Goal: Task Accomplishment & Management: Manage account settings

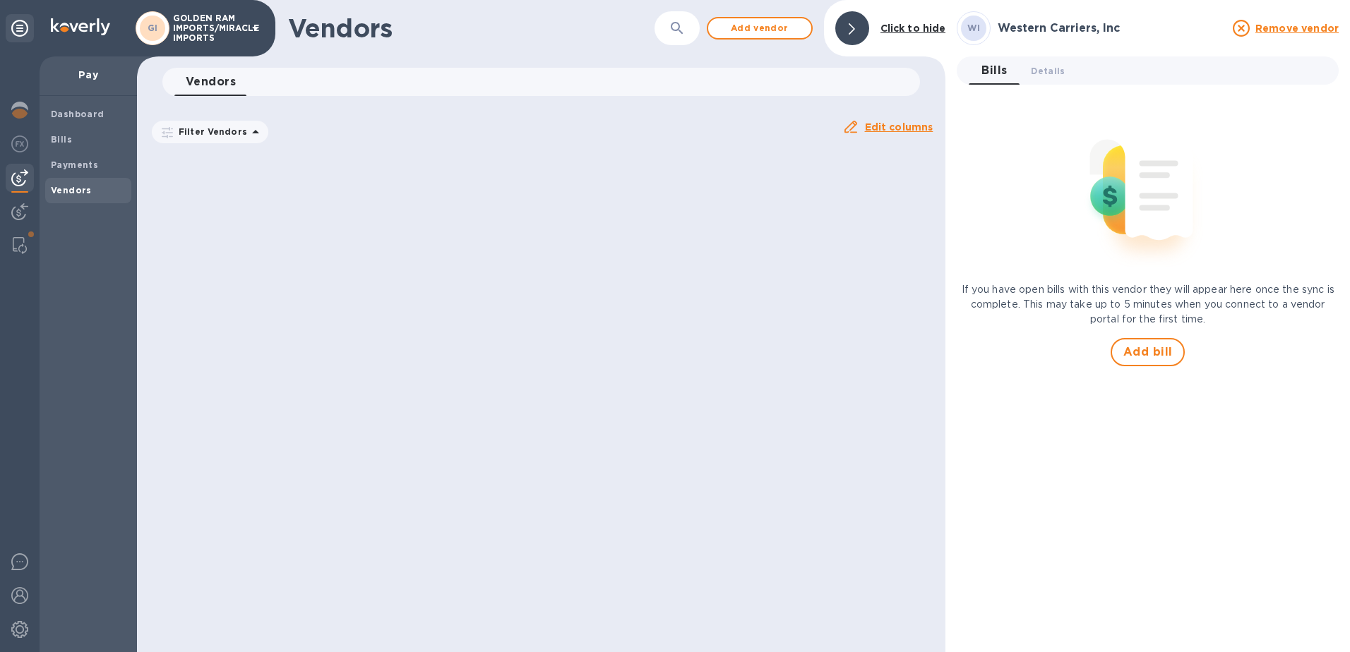
scroll to position [3266, 0]
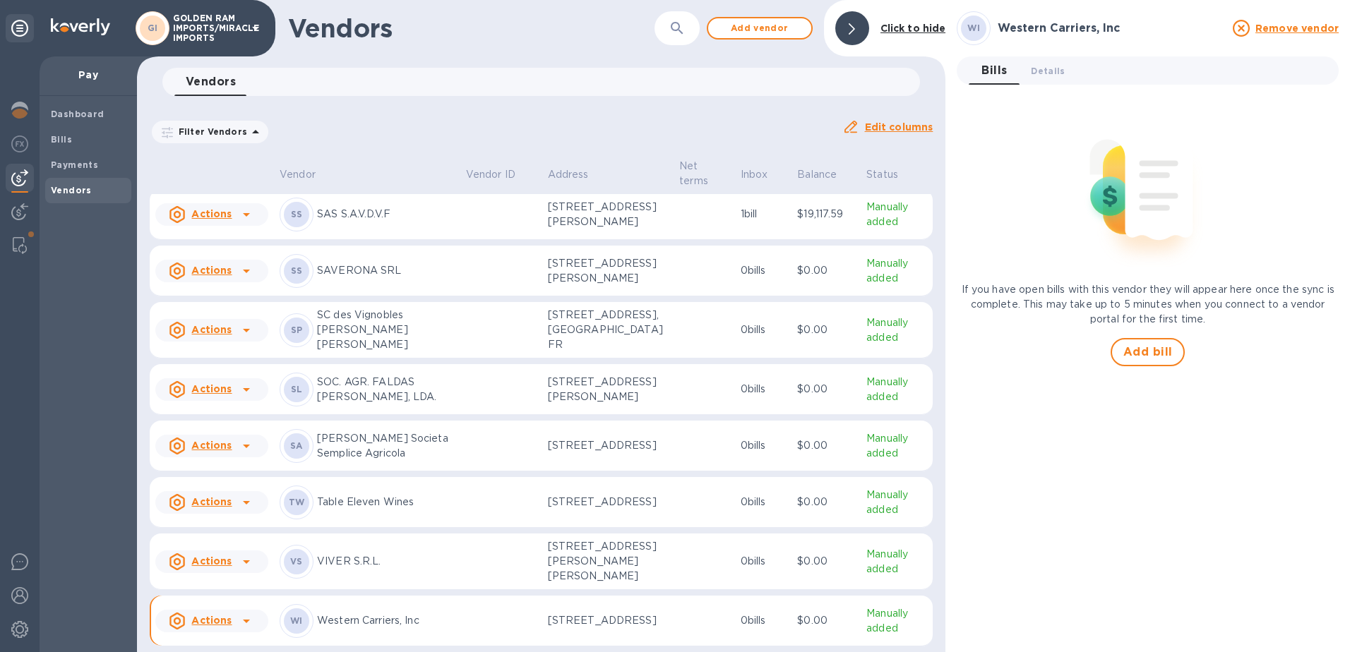
click at [842, 26] on div at bounding box center [852, 28] width 34 height 34
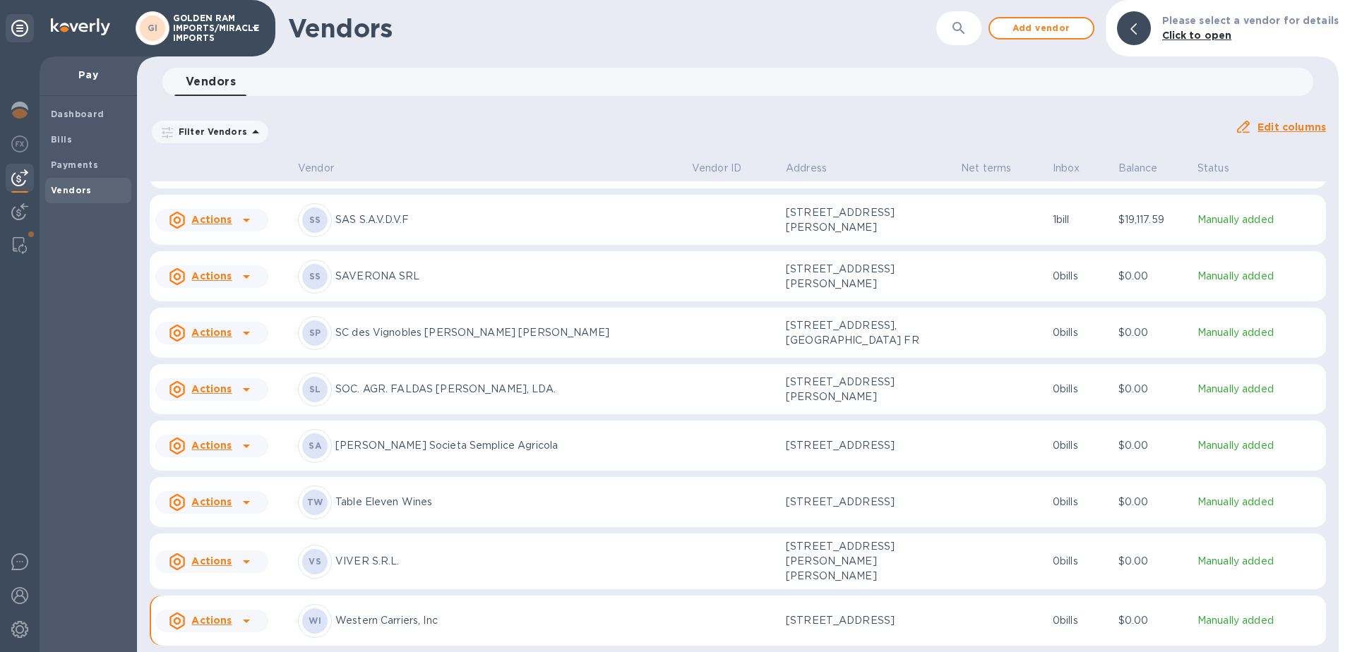
scroll to position [2917, 0]
click at [60, 140] on b "Bills" at bounding box center [61, 139] width 21 height 11
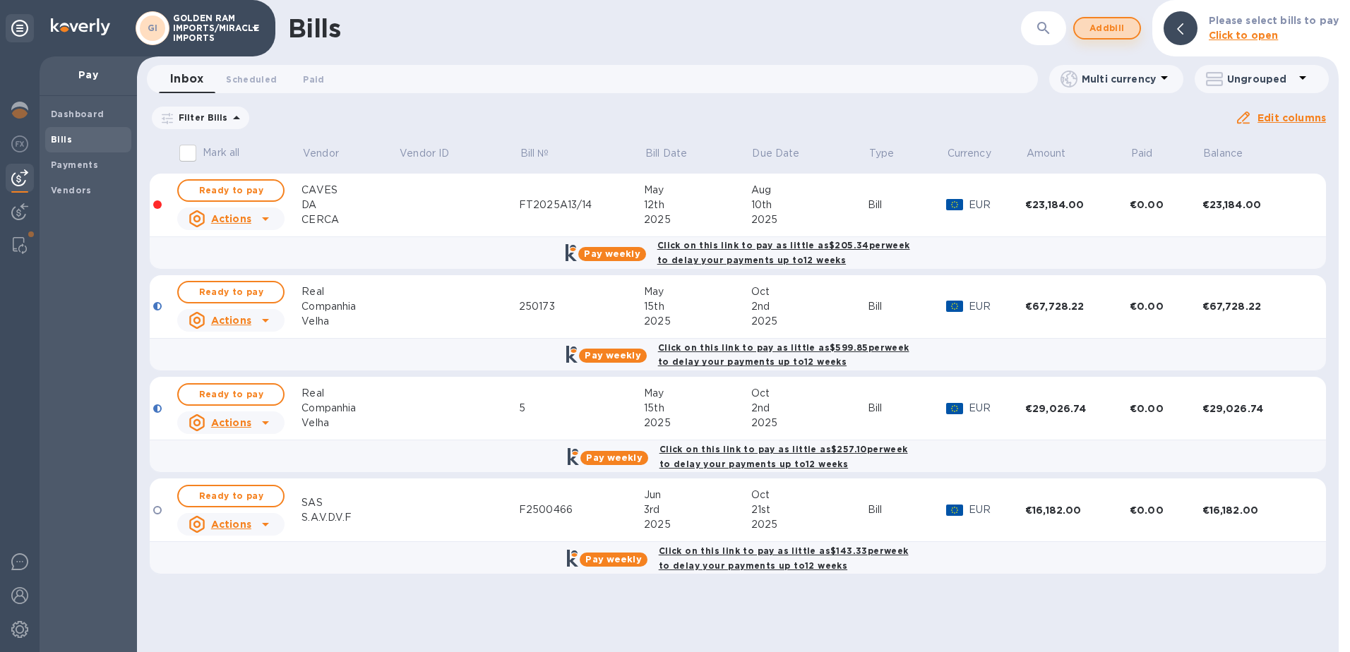
click at [1111, 31] on span "Add bill" at bounding box center [1107, 28] width 42 height 17
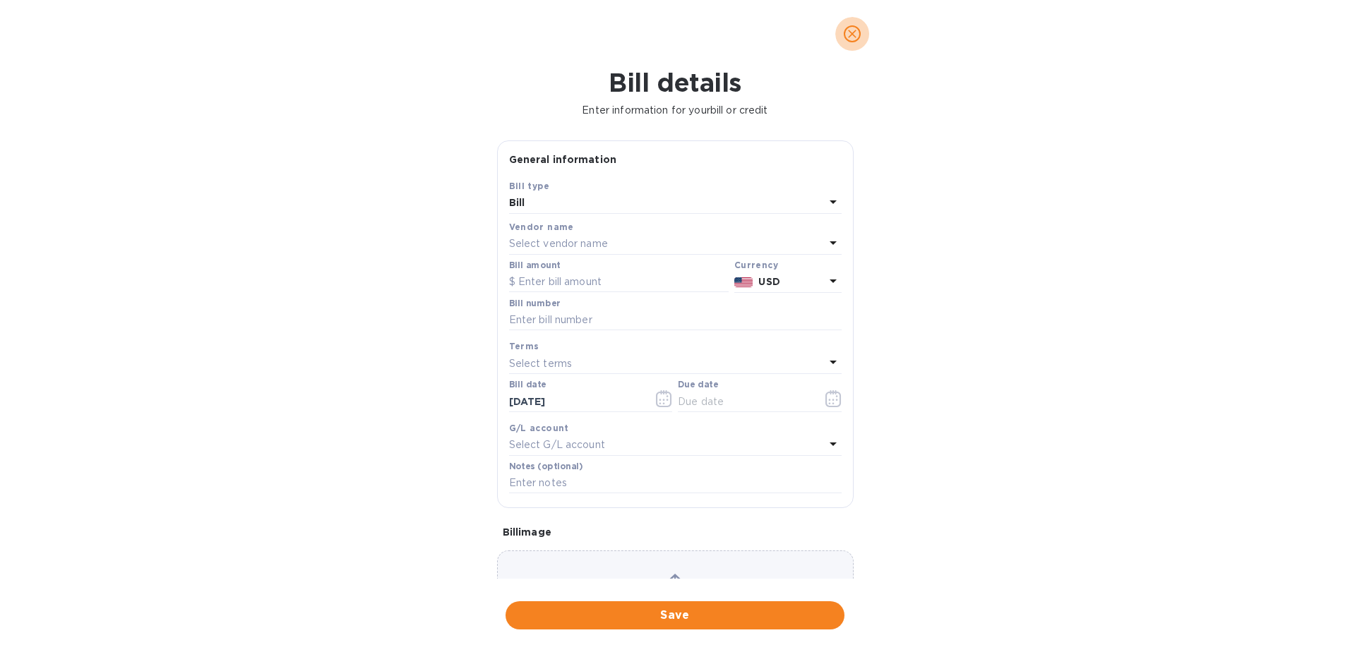
click at [850, 32] on icon "close" at bounding box center [852, 34] width 8 height 8
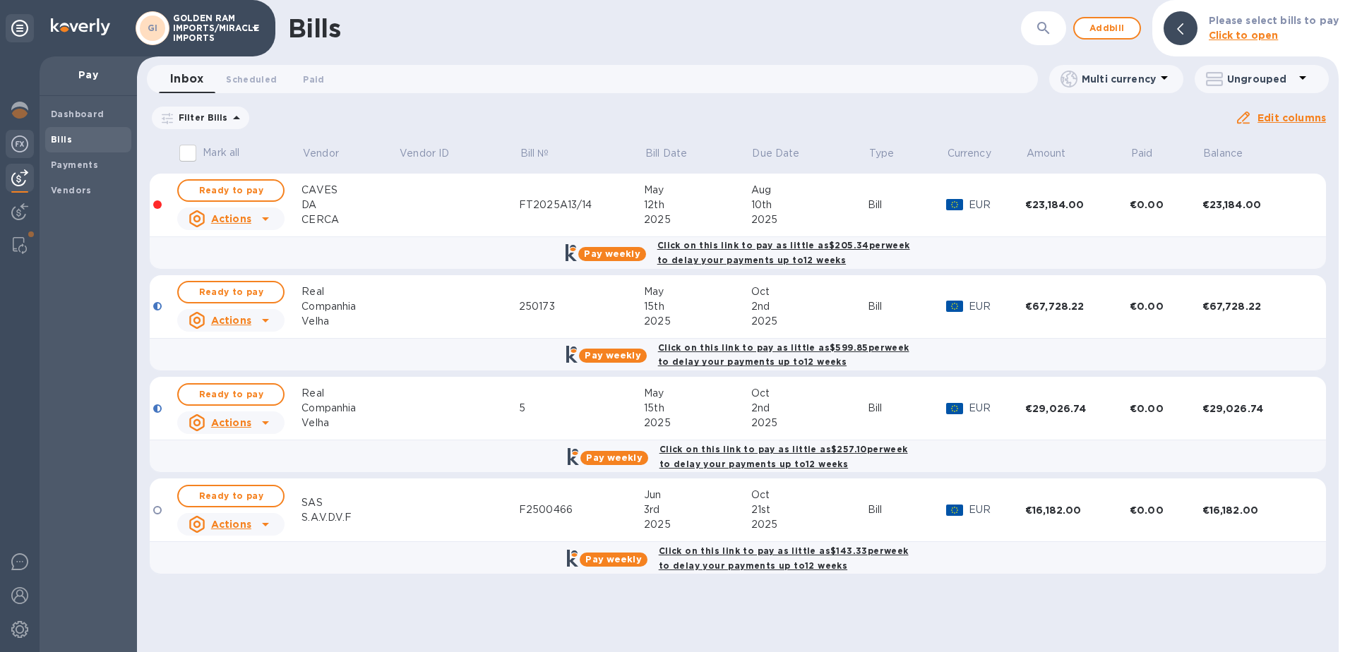
click at [15, 147] on img at bounding box center [19, 144] width 17 height 17
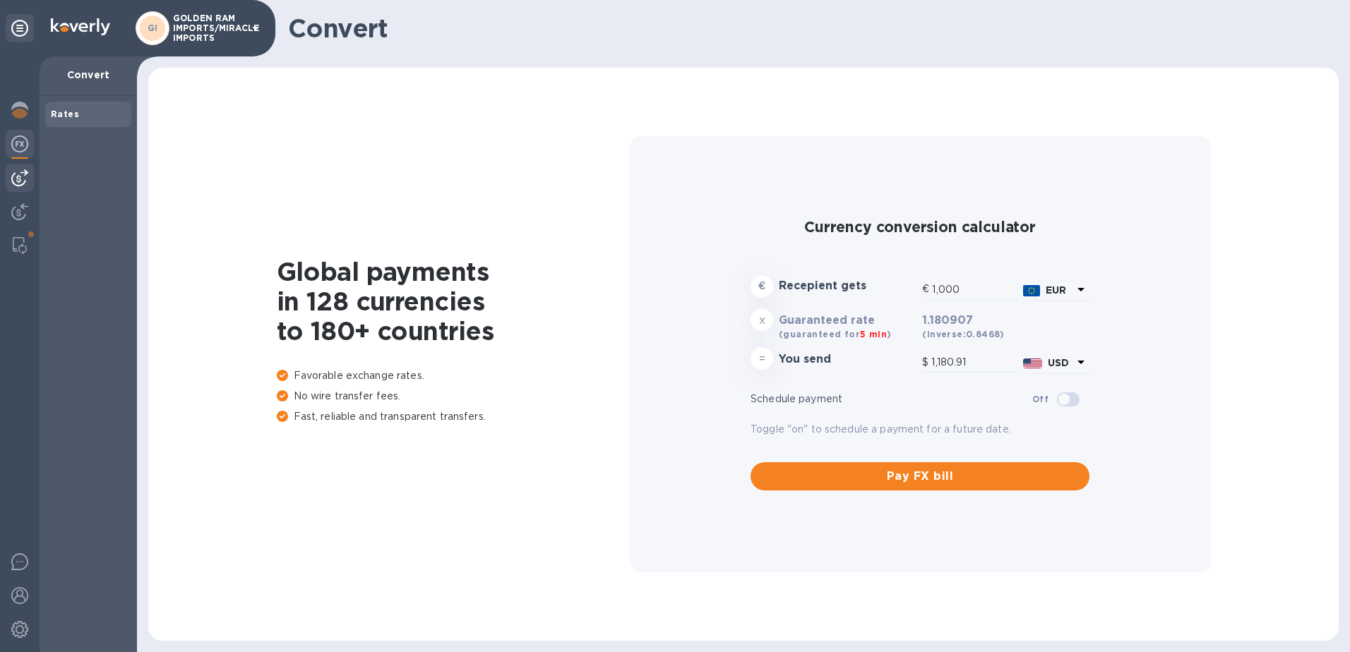
click at [24, 169] on div at bounding box center [20, 178] width 28 height 28
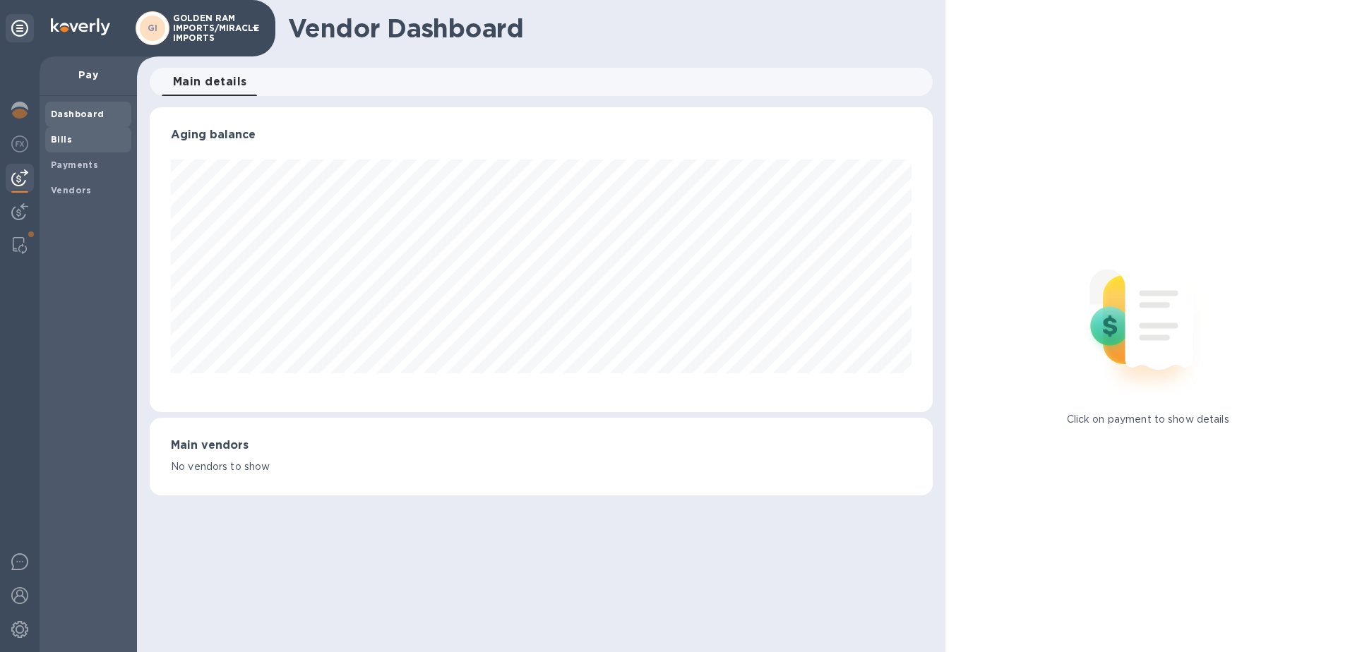
scroll to position [305, 784]
click at [55, 142] on b "Bills" at bounding box center [61, 139] width 21 height 11
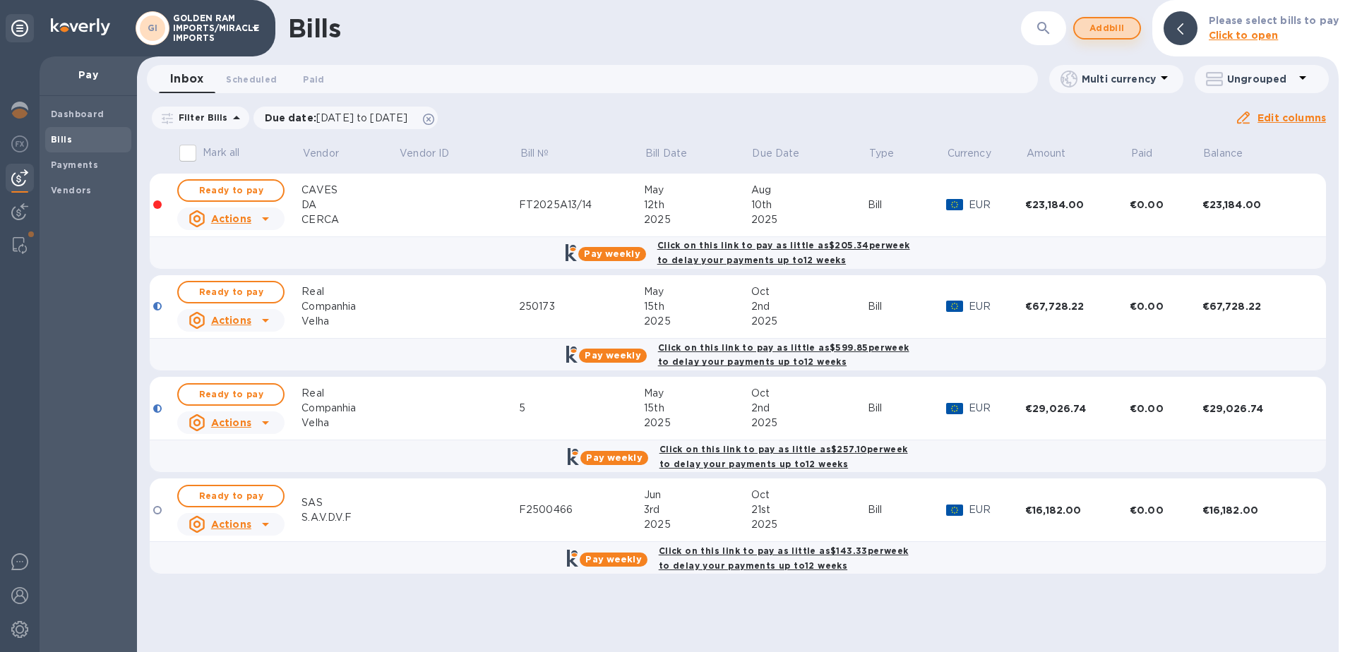
click at [1107, 31] on span "Add bill" at bounding box center [1107, 28] width 42 height 17
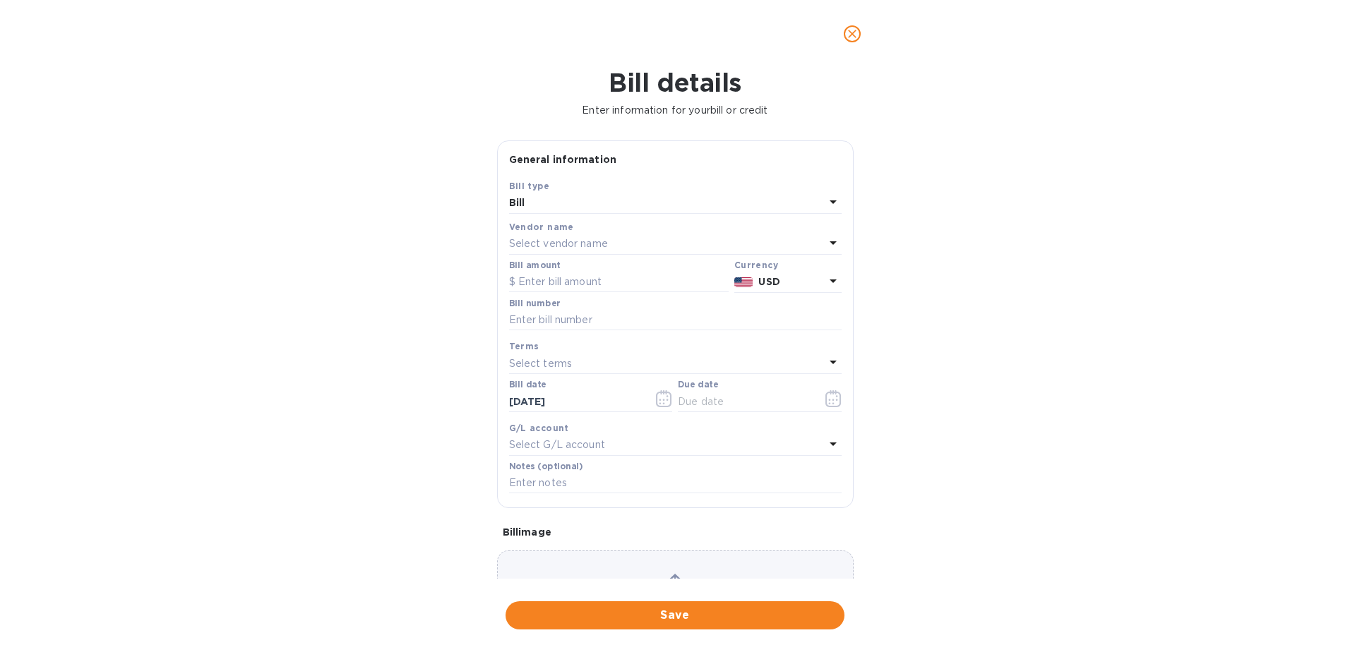
click at [548, 246] on p "Select vendor name" at bounding box center [558, 244] width 99 height 15
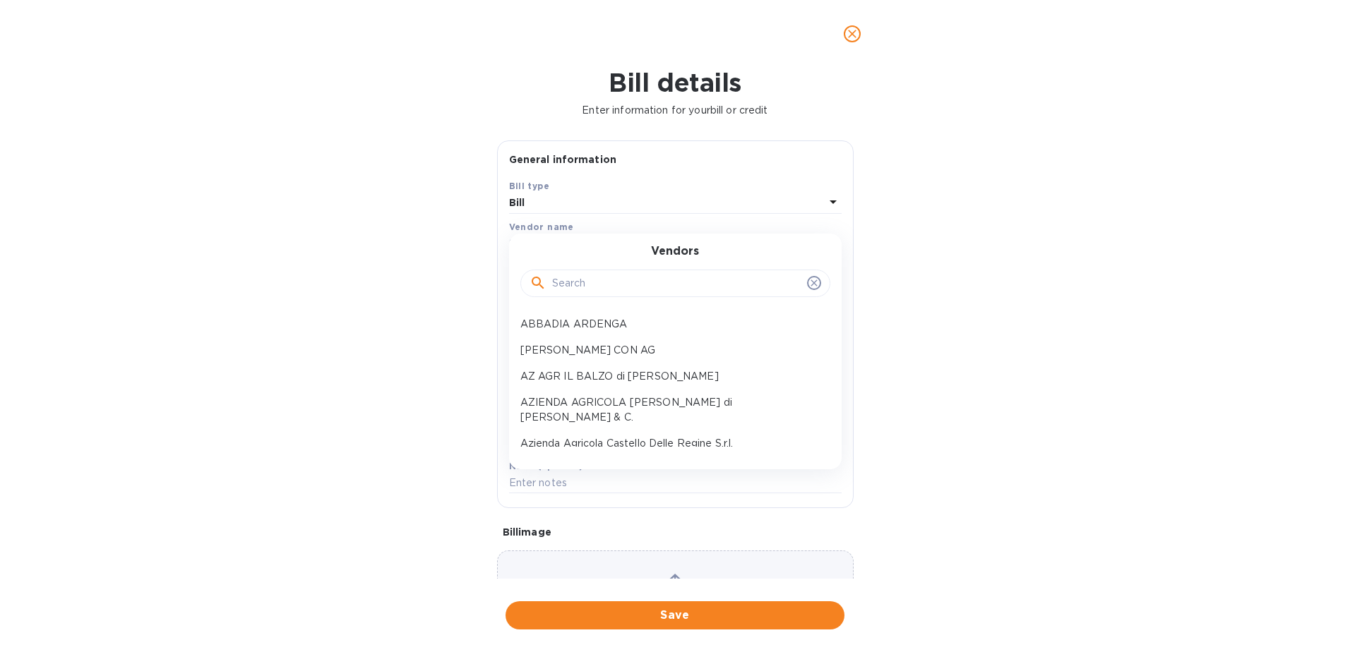
click at [556, 285] on input "text" at bounding box center [676, 283] width 249 height 21
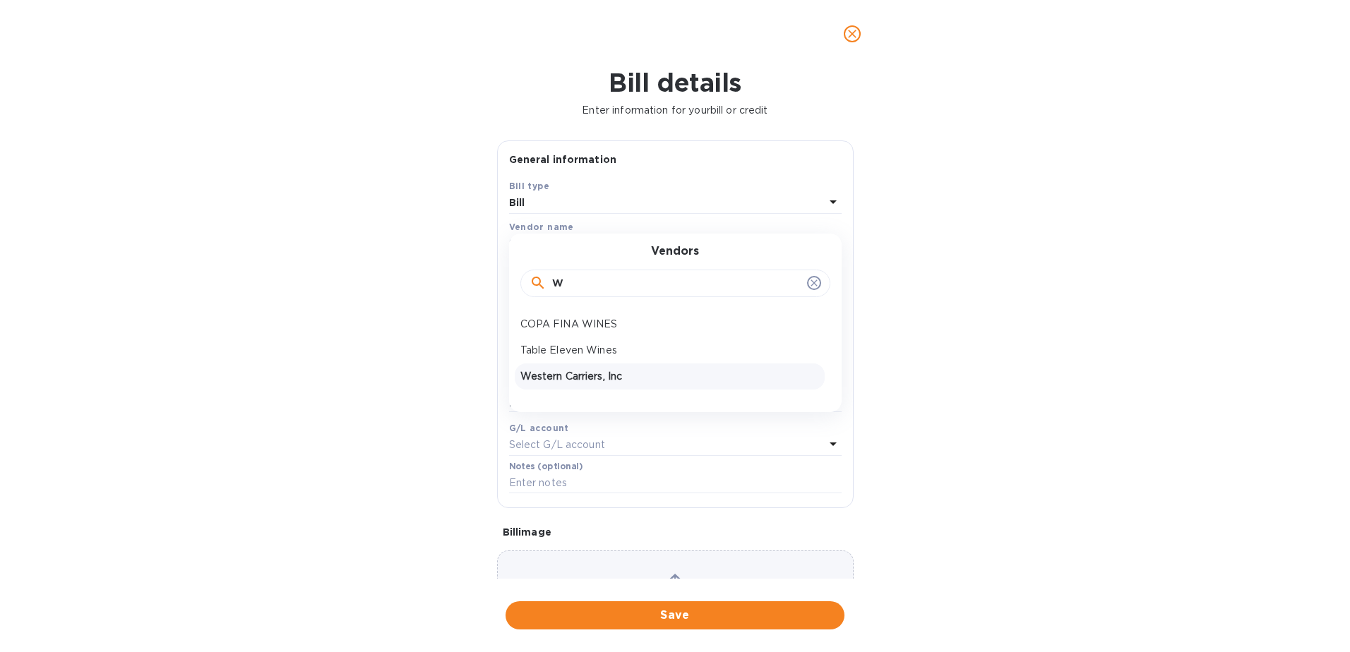
type input "W"
click at [582, 371] on p "Western Carriers, Inc" at bounding box center [669, 376] width 299 height 15
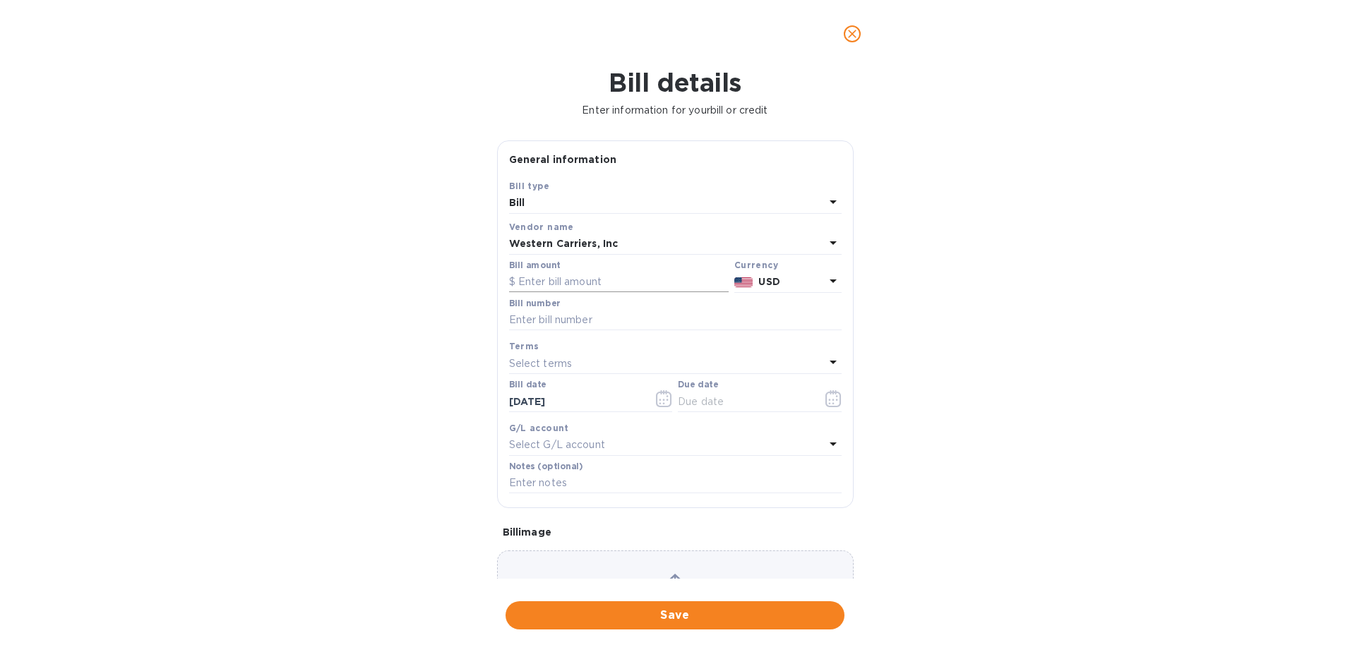
click at [537, 280] on input "text" at bounding box center [619, 282] width 220 height 21
type input "9,429.49"
click at [547, 323] on input "text" at bounding box center [675, 320] width 333 height 21
type input "603459"
click at [664, 405] on icon "button" at bounding box center [664, 398] width 16 height 17
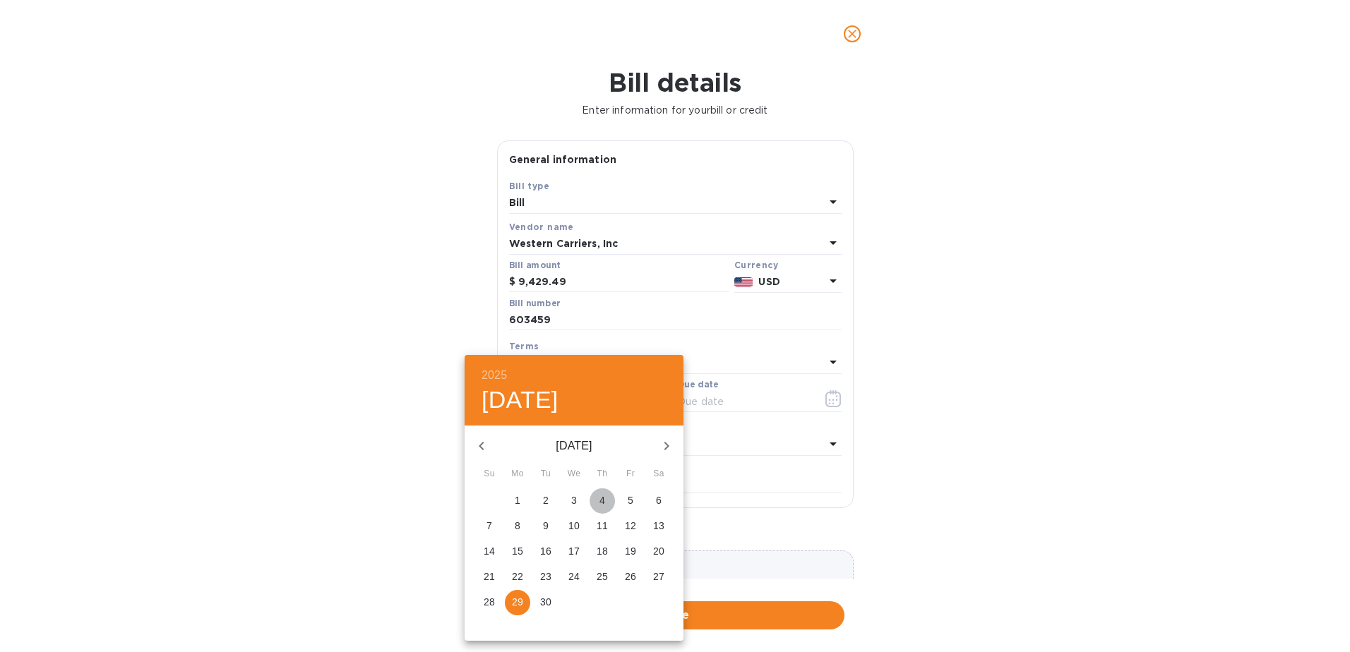
click at [605, 499] on span "4" at bounding box center [602, 501] width 25 height 14
type input "[DATE]"
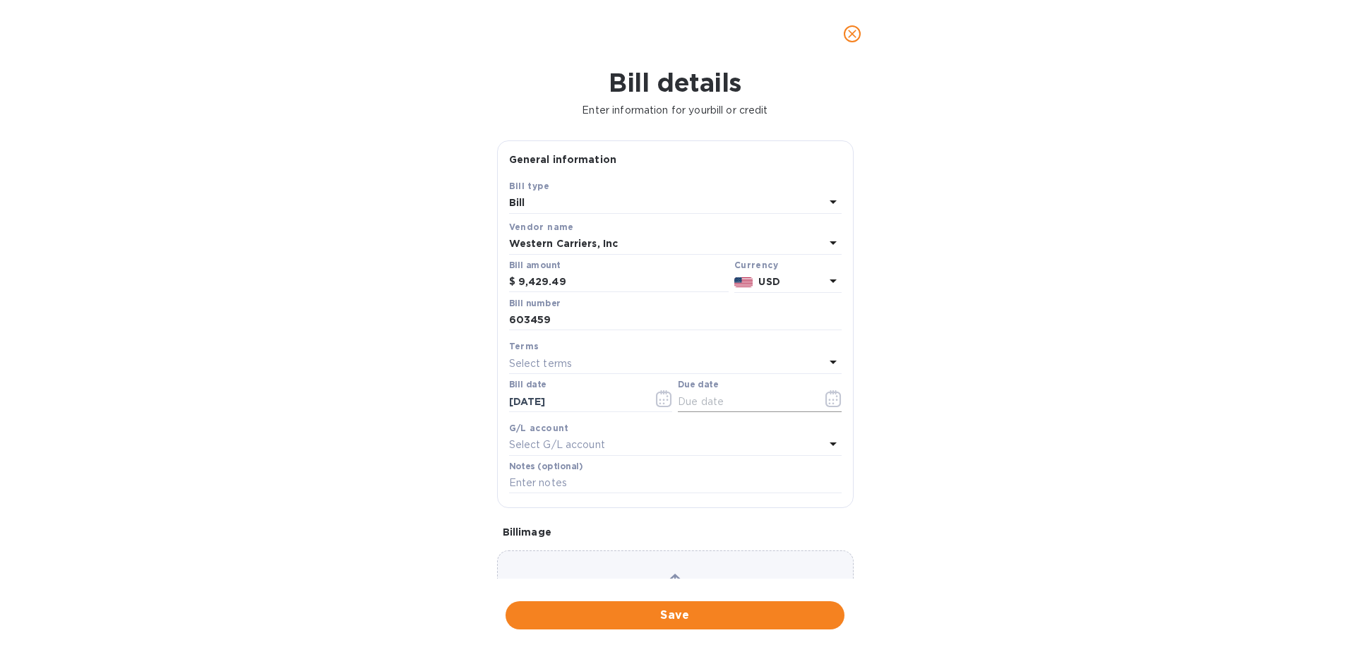
click at [826, 398] on icon "button" at bounding box center [833, 398] width 16 height 17
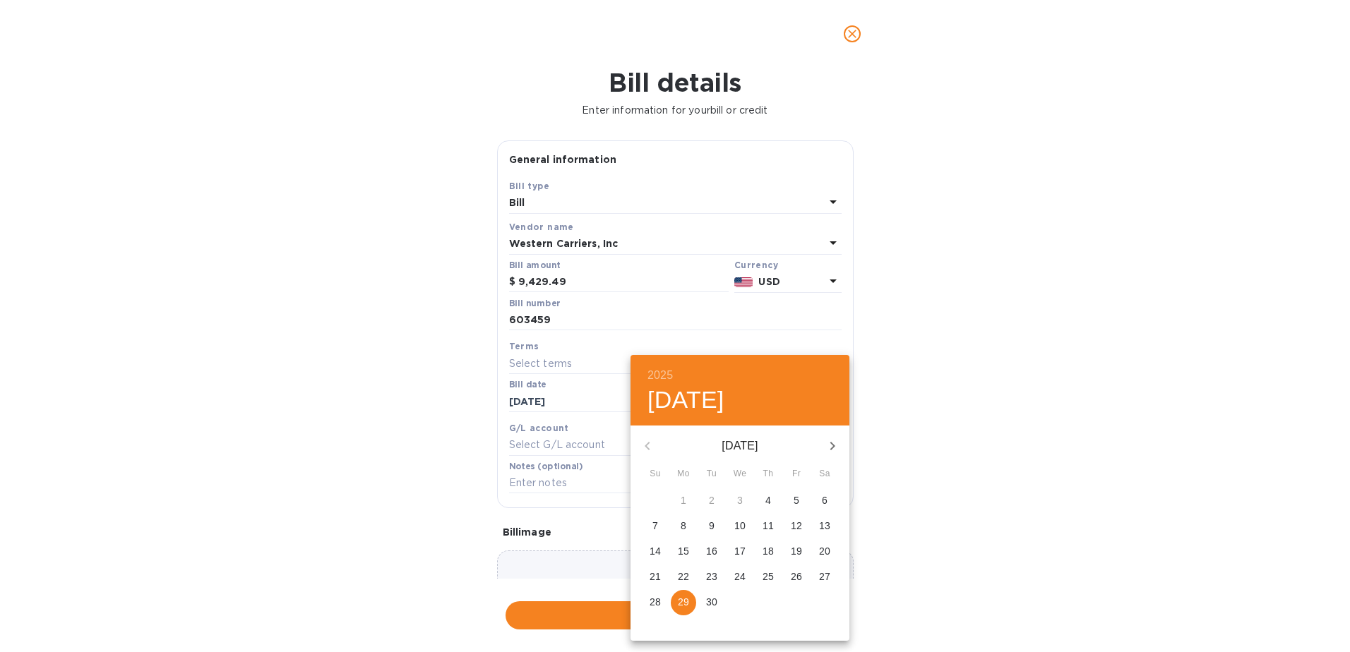
click at [711, 600] on p "30" at bounding box center [711, 602] width 11 height 14
type input "[DATE]"
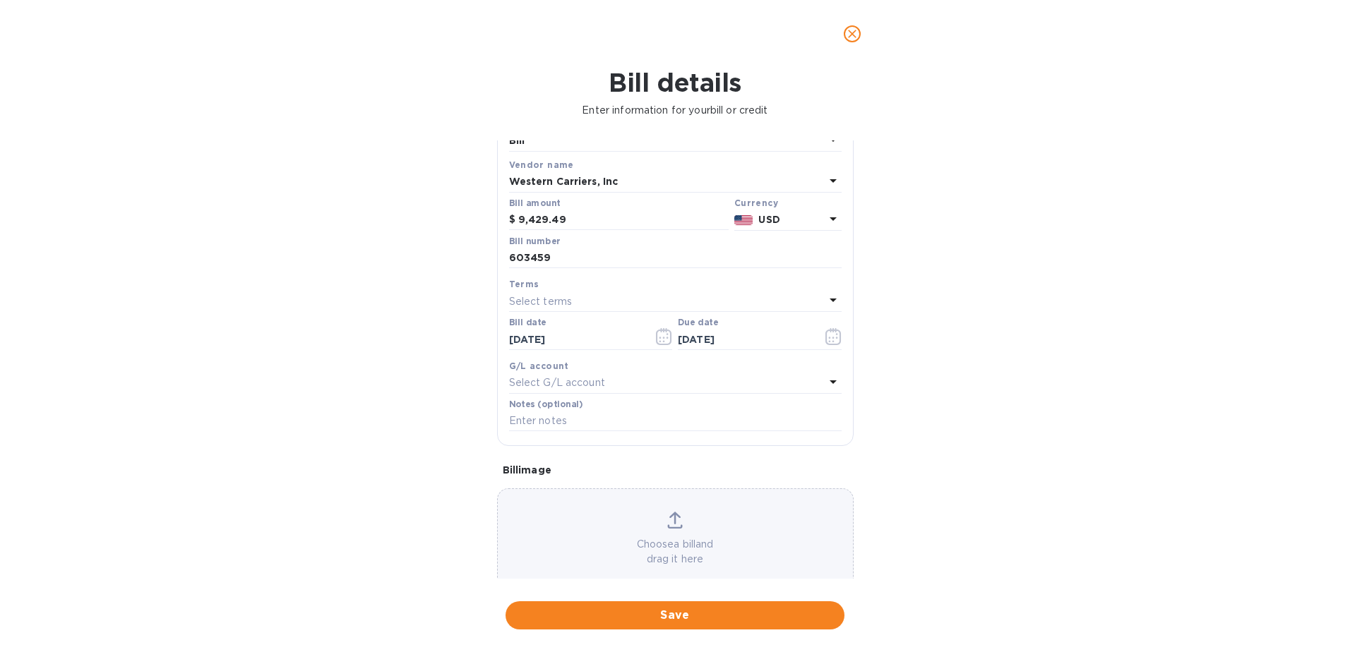
scroll to position [90, 0]
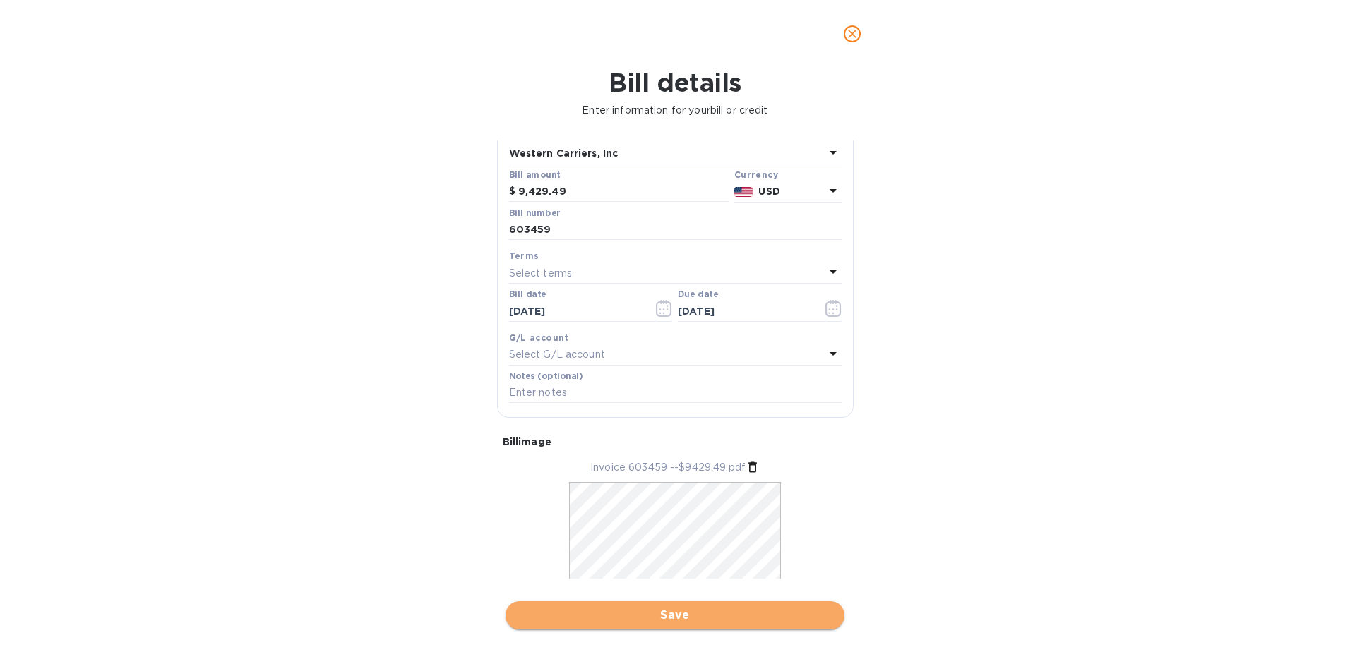
click at [681, 616] on span "Save" at bounding box center [675, 615] width 316 height 17
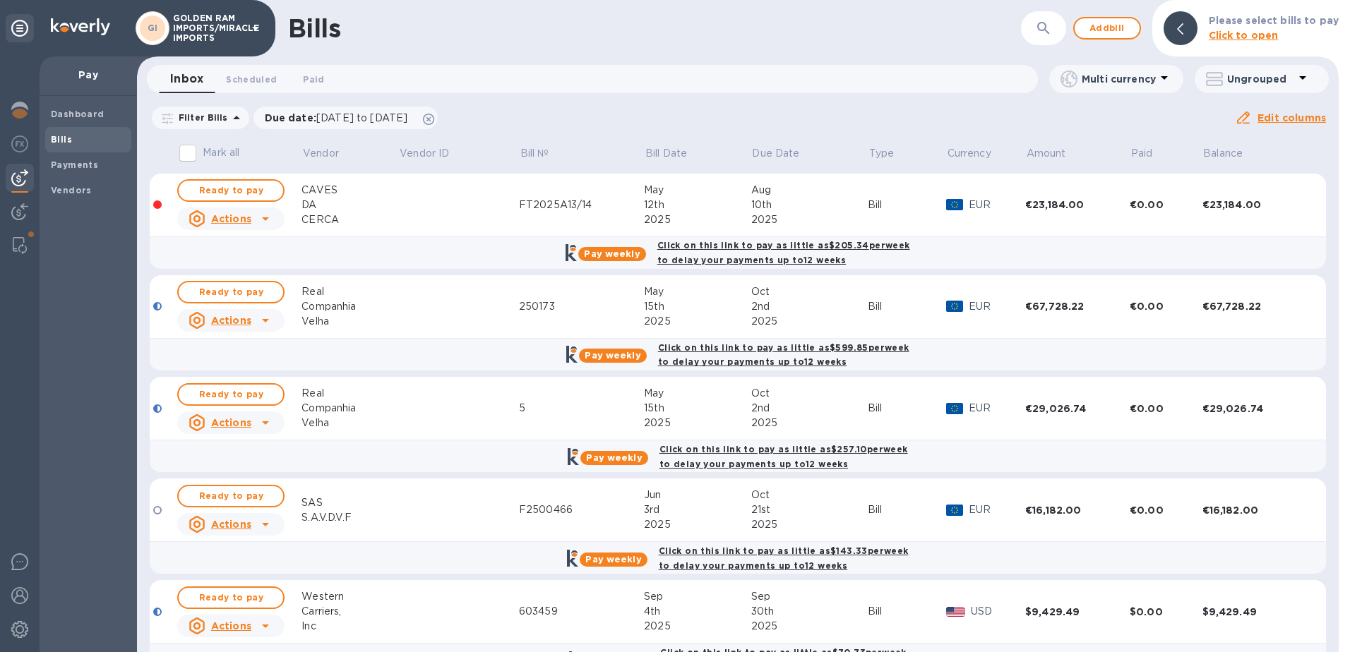
scroll to position [37, 0]
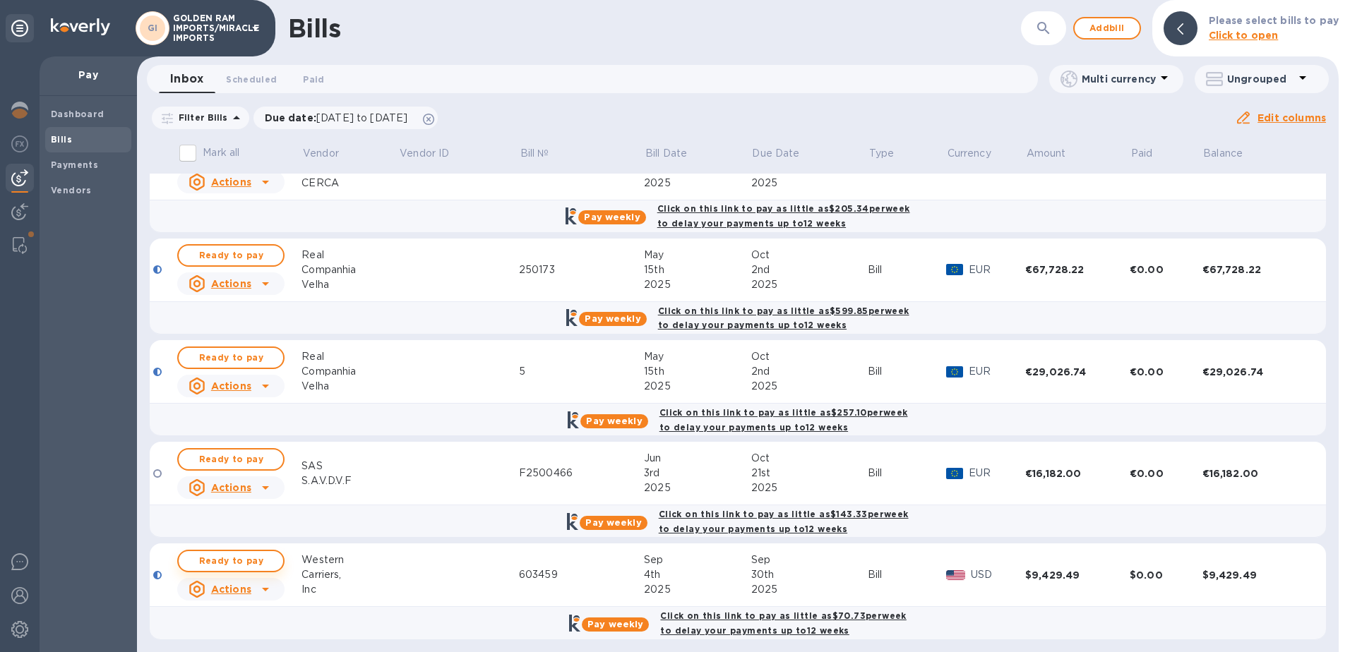
click at [244, 553] on span "Ready to pay" at bounding box center [231, 561] width 82 height 17
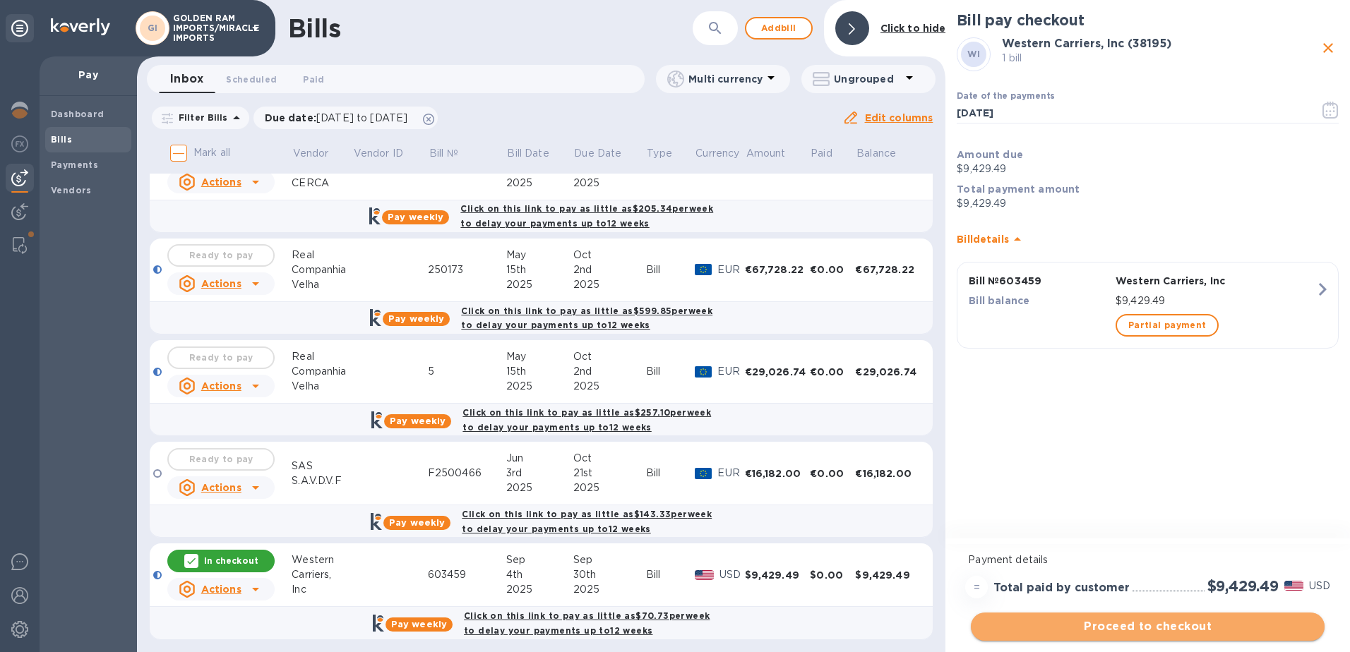
click at [1146, 630] on span "Proceed to checkout" at bounding box center [1147, 627] width 331 height 17
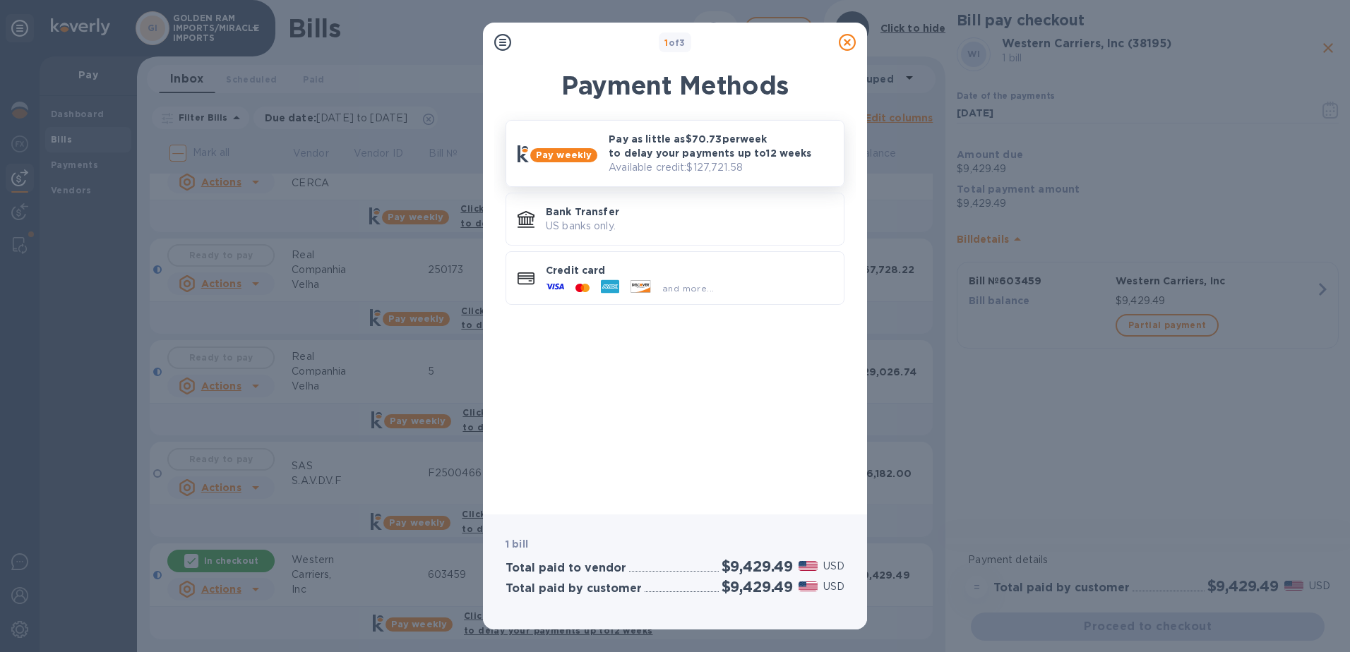
click at [706, 145] on p "Pay as little as $70.73 per week to delay your payments up to 12 weeks" at bounding box center [721, 146] width 224 height 28
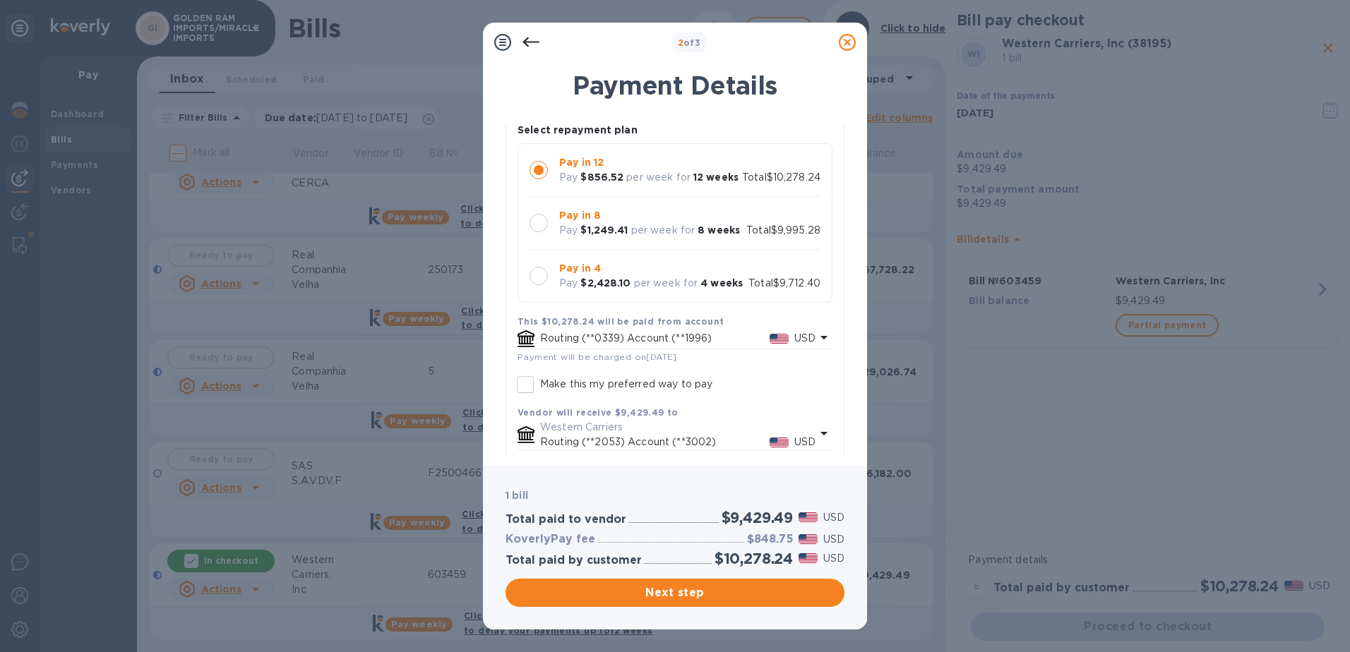
scroll to position [183, 0]
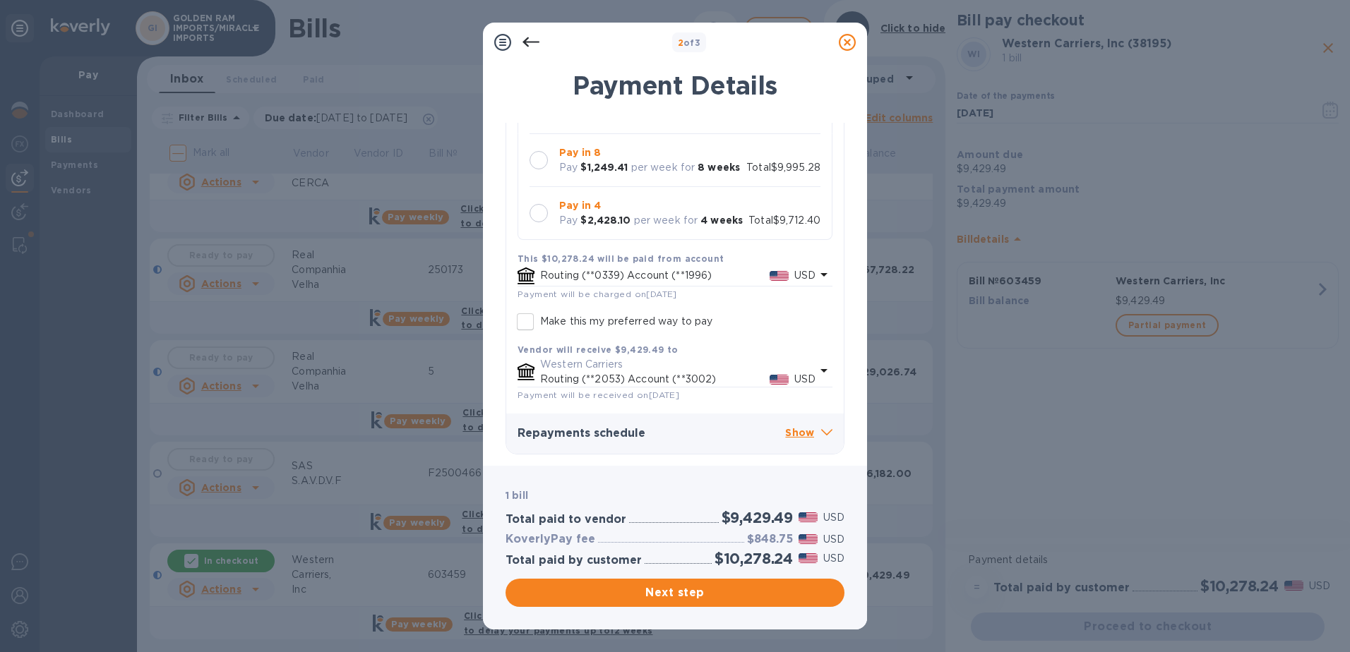
click at [828, 433] on div "Repayments schedule Show" at bounding box center [675, 434] width 338 height 40
click at [825, 433] on icon at bounding box center [826, 432] width 11 height 6
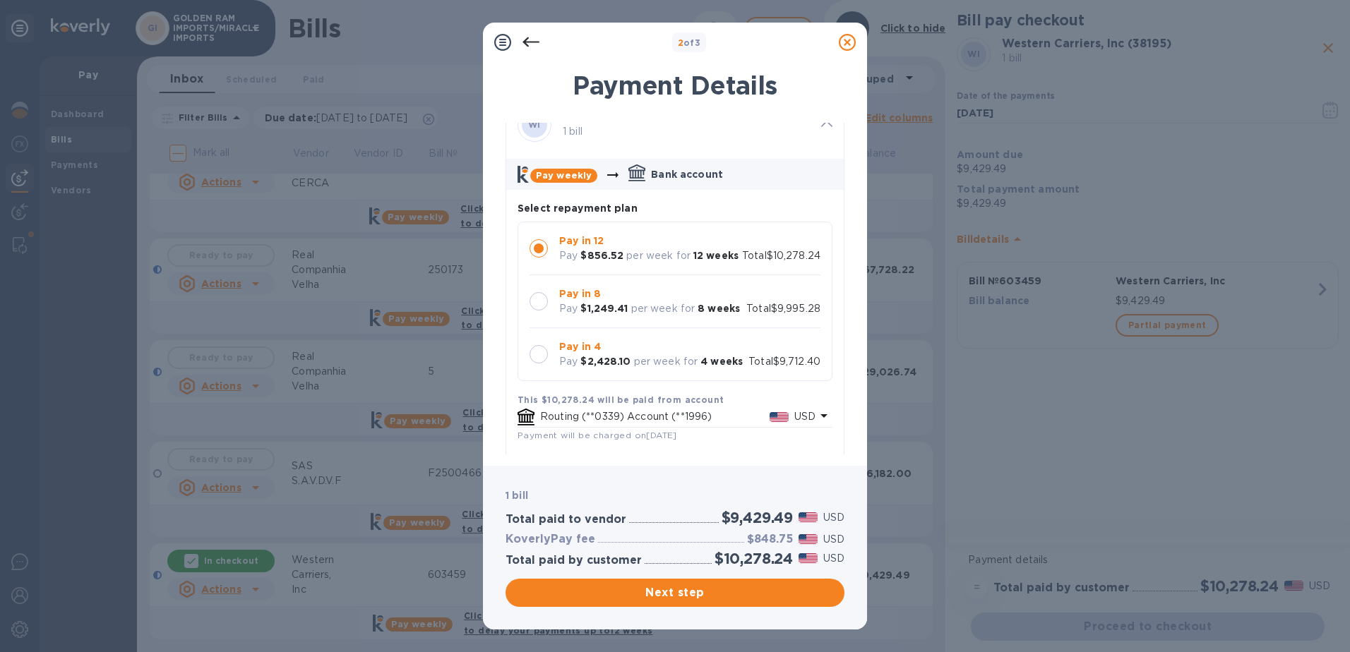
scroll to position [0, 0]
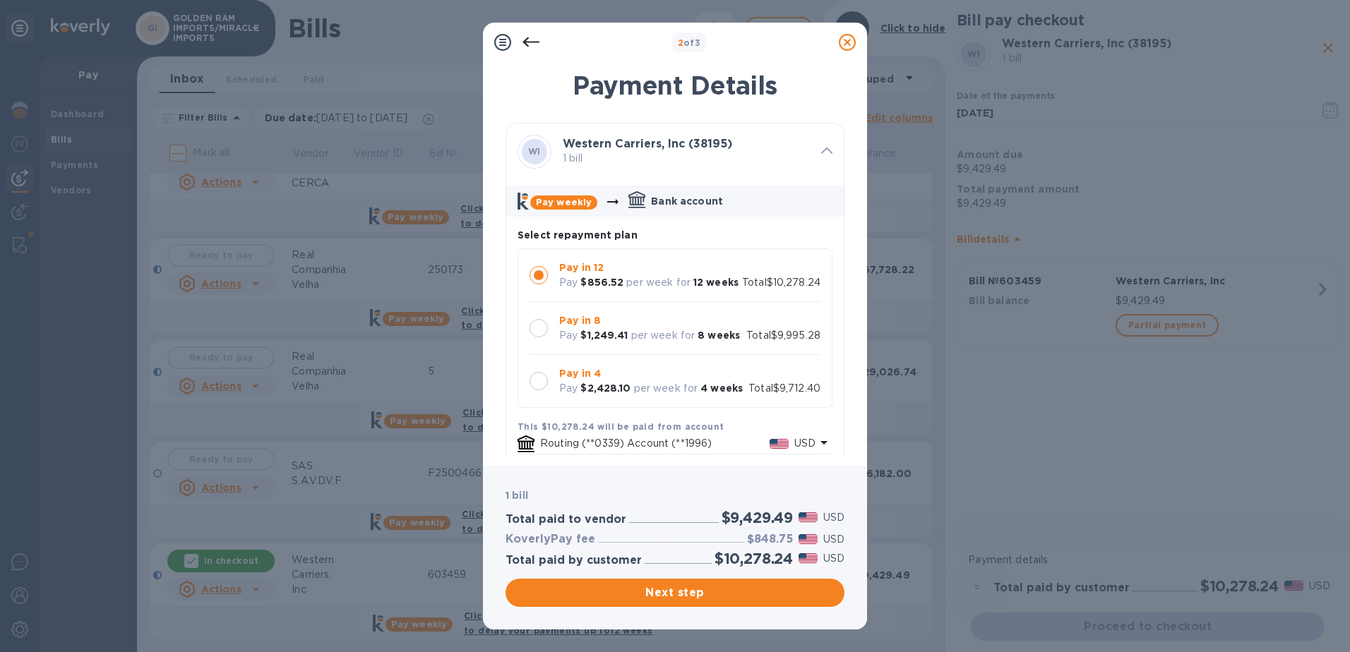
click at [843, 41] on icon at bounding box center [847, 42] width 17 height 17
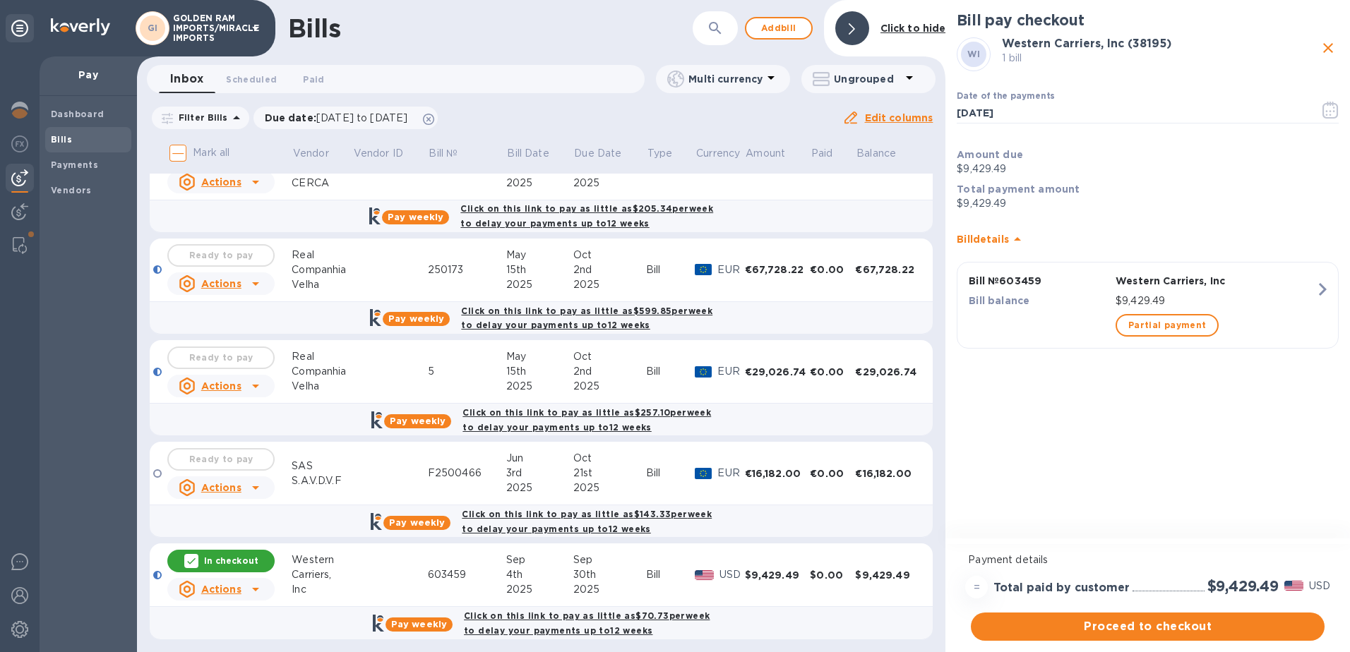
drag, startPoint x: 1323, startPoint y: 45, endPoint x: 1271, endPoint y: 133, distance: 102.6
click at [1265, 140] on div "WI Western Carriers, Inc (38195) 1 bill Date of the payments [DATE] ​ Amount du…" at bounding box center [1148, 197] width 388 height 324
click at [1331, 48] on icon "close" at bounding box center [1328, 48] width 17 height 17
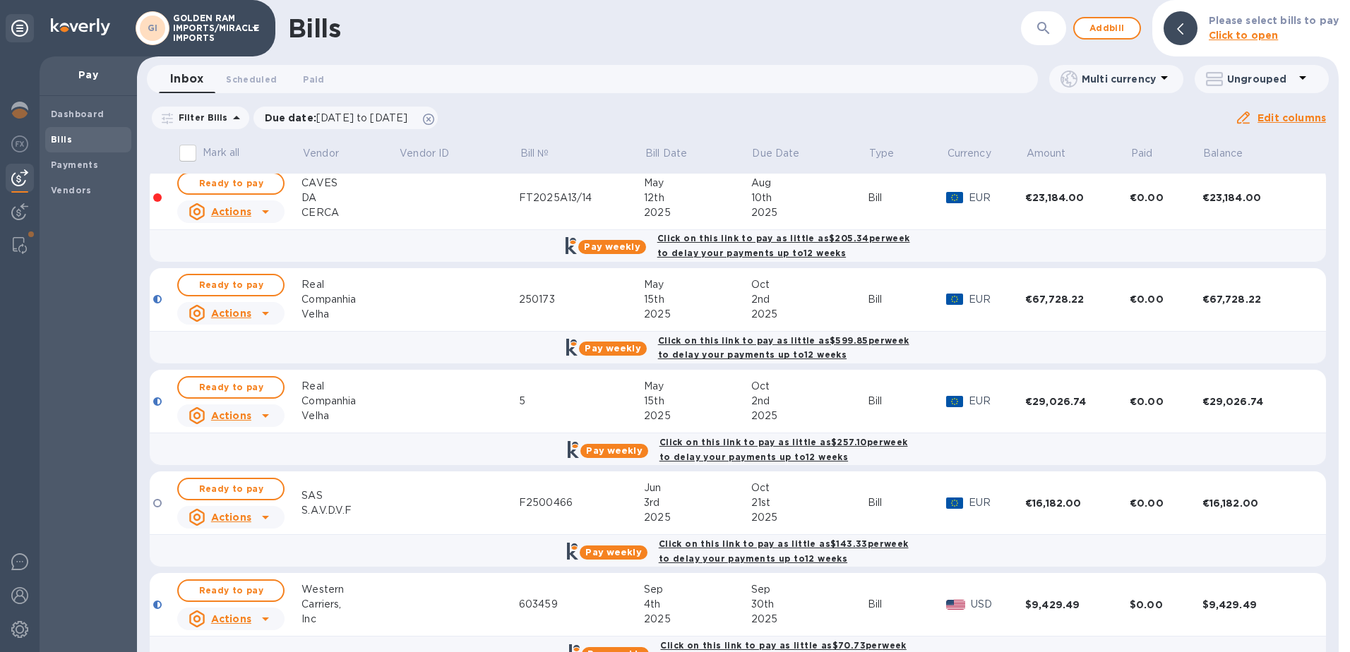
scroll to position [37, 0]
